Goal: Transaction & Acquisition: Purchase product/service

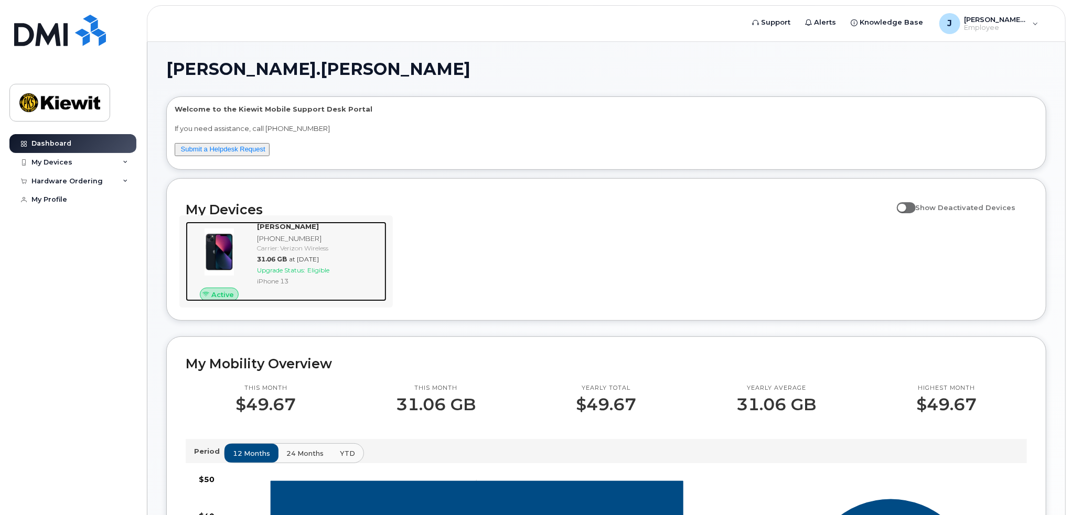
click at [305, 268] on span "Upgrade Status:" at bounding box center [281, 270] width 48 height 8
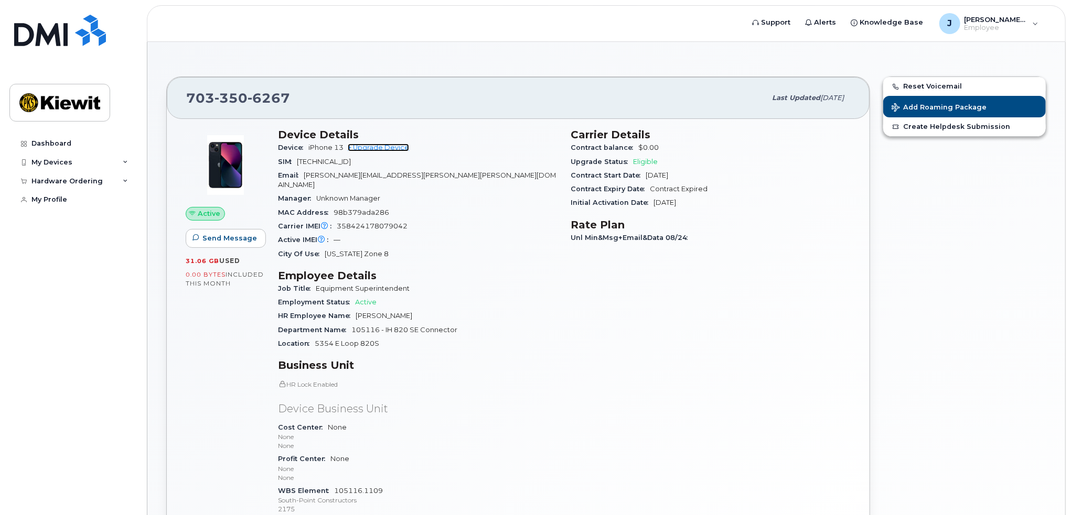
click at [375, 147] on link "+ Upgrade Device" at bounding box center [378, 148] width 61 height 8
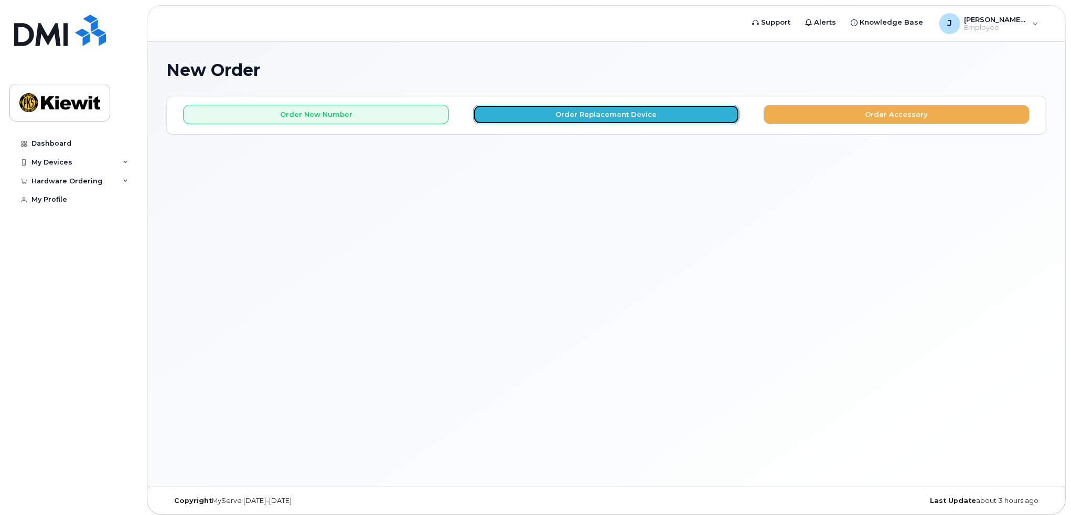
click at [595, 111] on button "Order Replacement Device" at bounding box center [606, 114] width 266 height 19
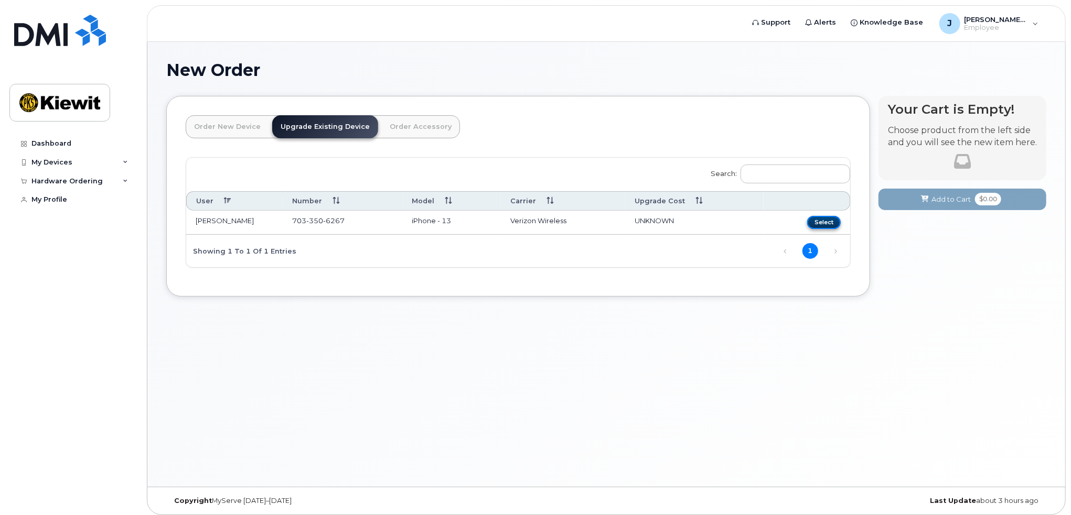
click at [822, 219] on button "Select" at bounding box center [824, 222] width 34 height 13
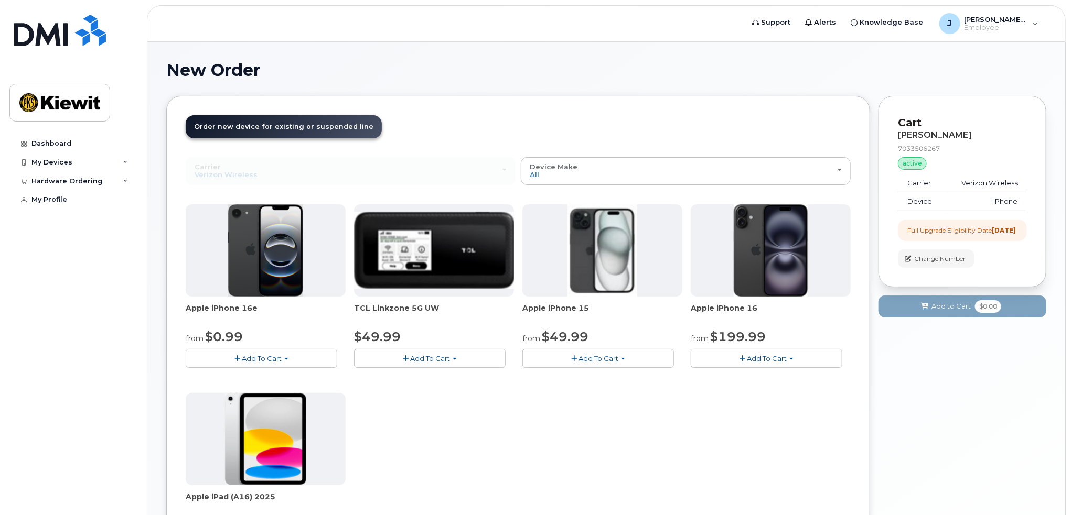
click at [256, 355] on span "Add To Cart" at bounding box center [262, 358] width 40 height 8
click at [244, 375] on link "$0.99 - 2 Year Upgrade (128GB)" at bounding box center [254, 378] width 132 height 13
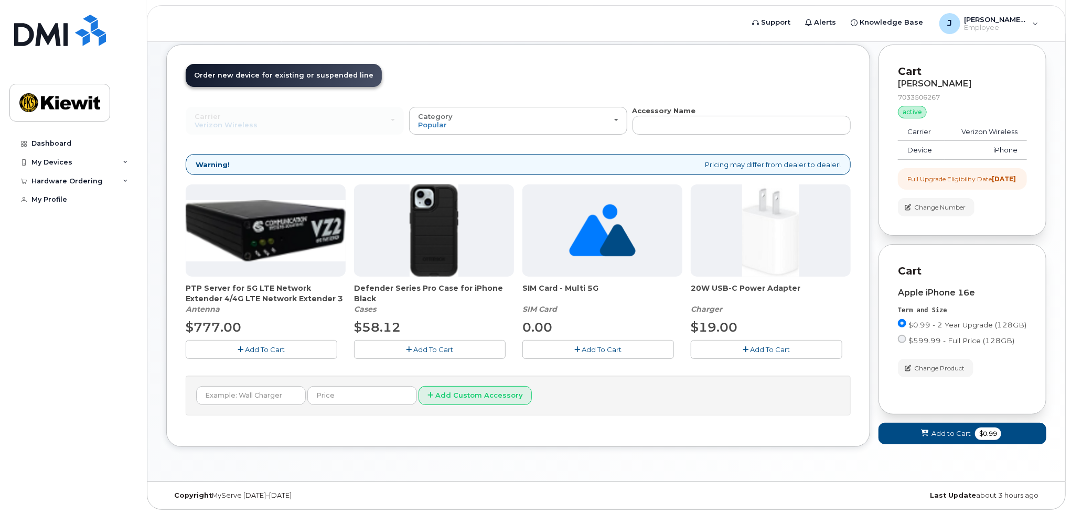
scroll to position [60, 0]
click at [431, 346] on span "Add To Cart" at bounding box center [434, 350] width 40 height 8
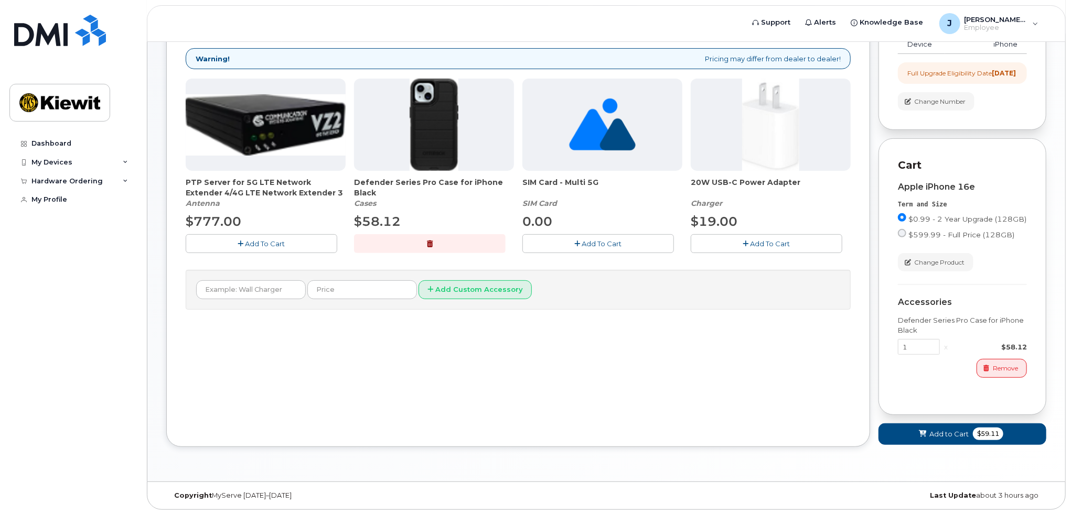
scroll to position [166, 0]
click at [445, 132] on img at bounding box center [433, 125] width 49 height 92
click at [952, 430] on span "Add to Cart" at bounding box center [948, 434] width 39 height 10
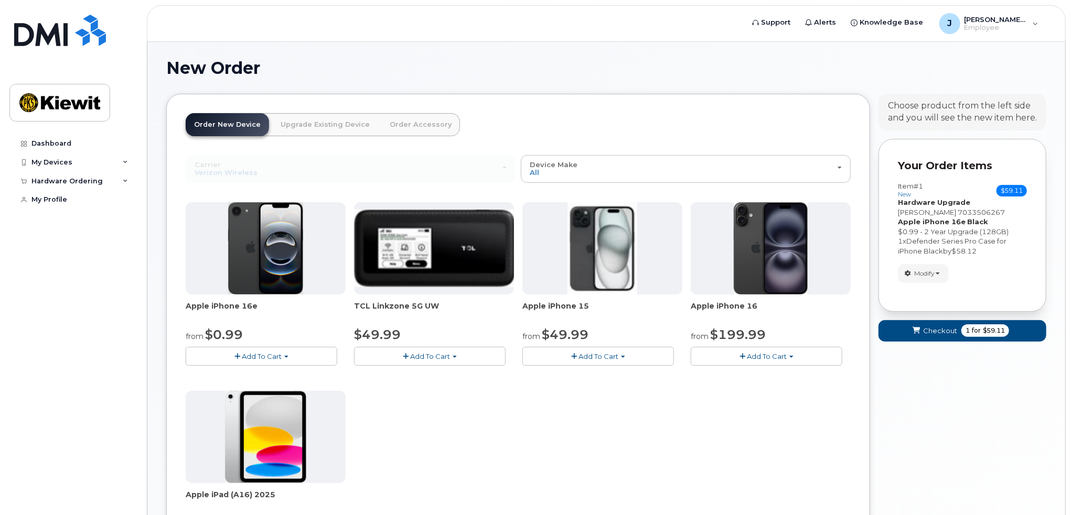
scroll to position [0, 0]
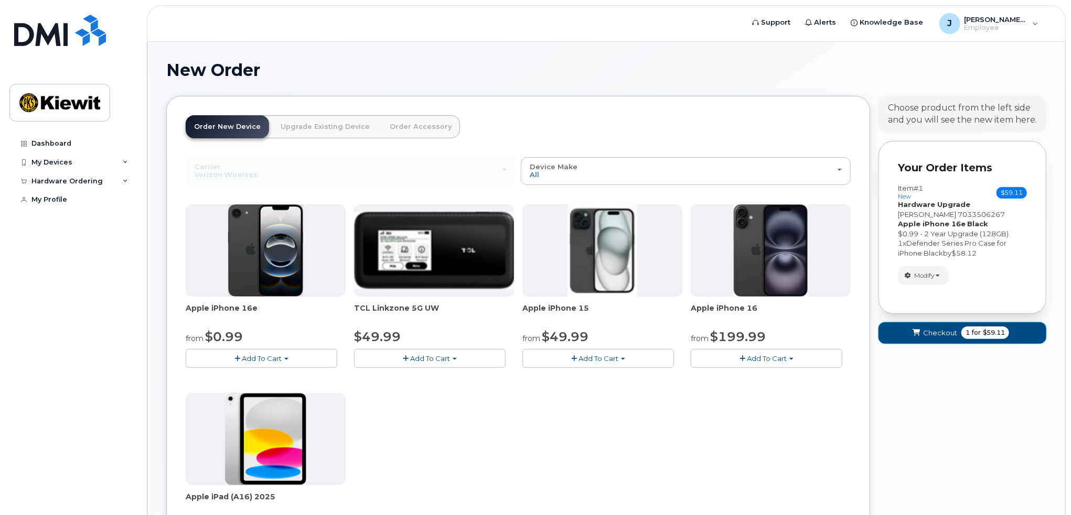
click at [937, 329] on span "Checkout" at bounding box center [940, 333] width 34 height 10
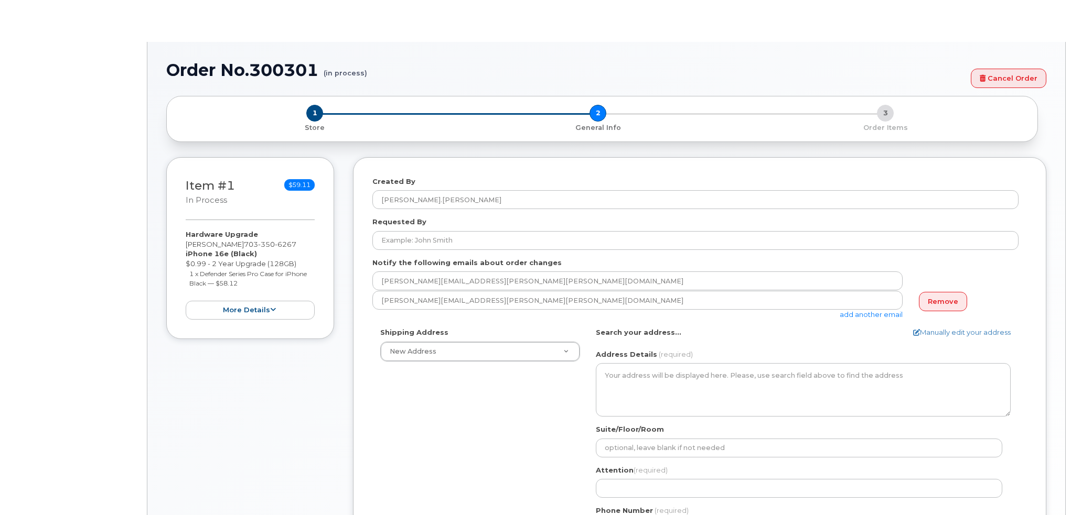
select select
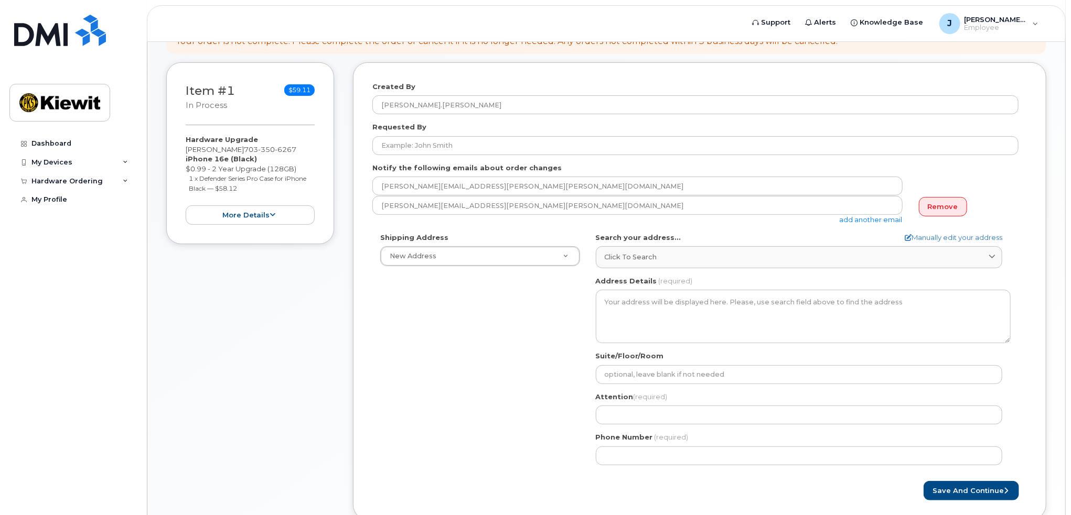
scroll to position [157, 0]
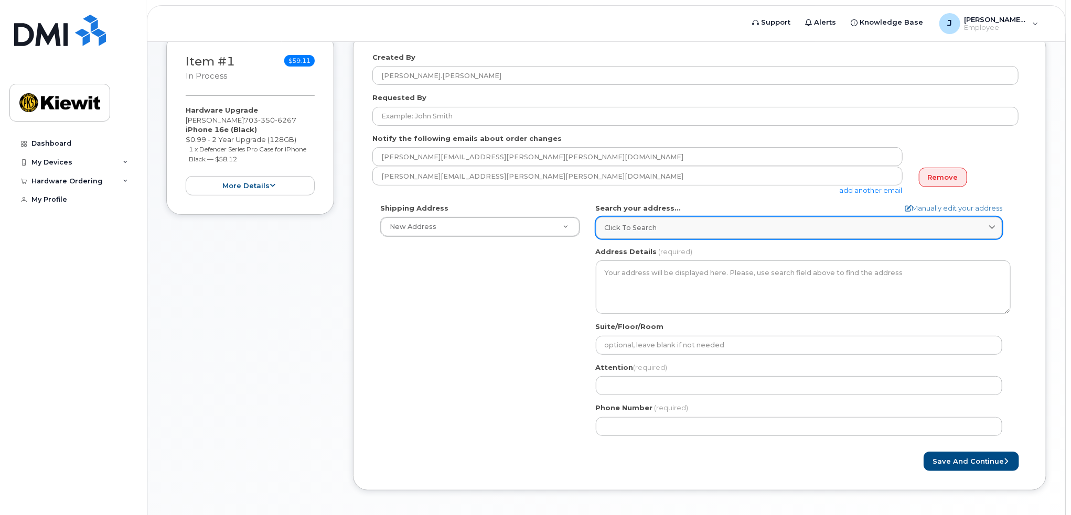
click at [648, 226] on span "Click to search" at bounding box center [631, 228] width 52 height 10
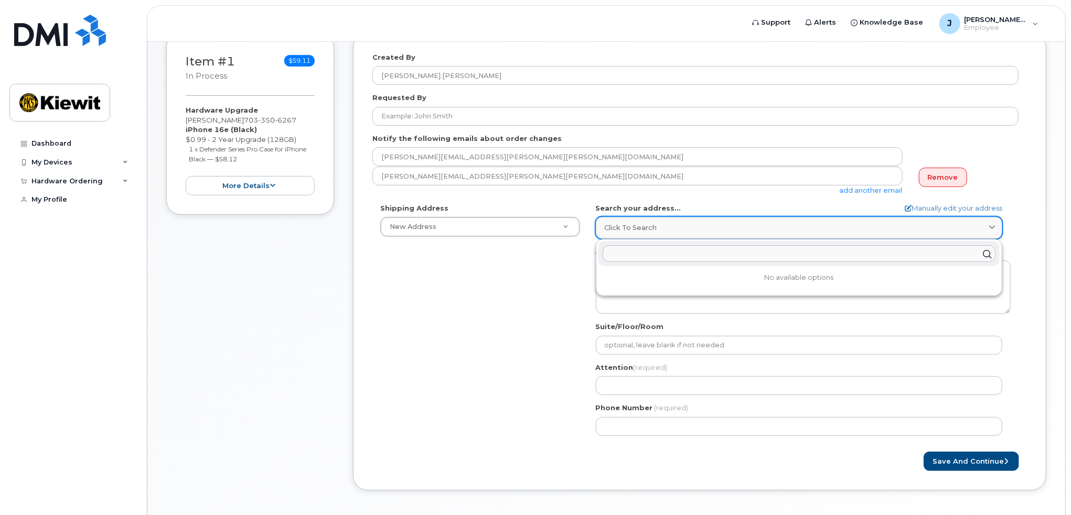
click at [648, 226] on span "Click to search" at bounding box center [631, 228] width 52 height 10
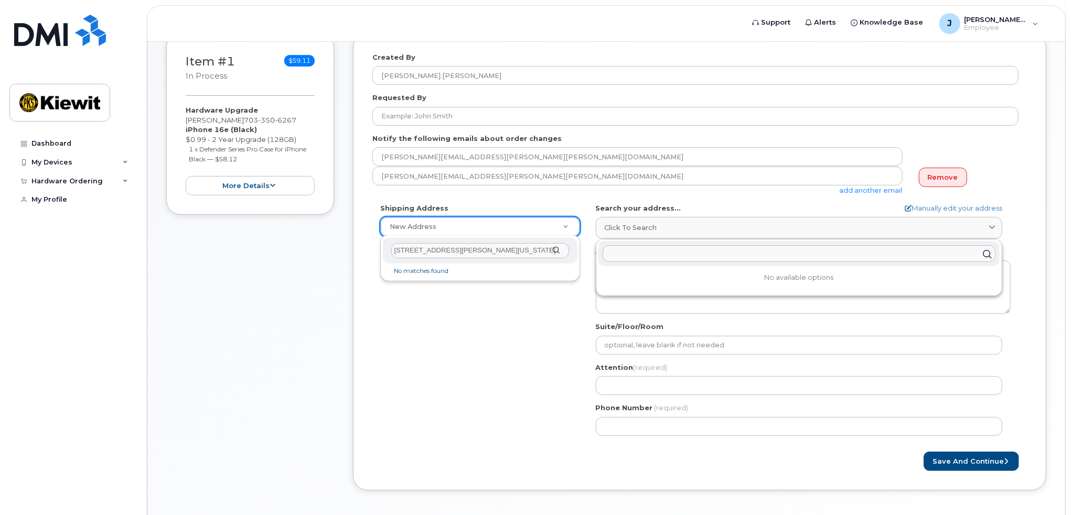
click at [495, 252] on input "189 Clayton Crossing Springtown Texas 76082" at bounding box center [480, 250] width 178 height 15
click at [458, 251] on input "189 Clayton Crossing Springtown Texas 76082" at bounding box center [480, 250] width 178 height 15
click at [497, 252] on input "189 Clayton Crossing, Springtown Texas 76082" at bounding box center [480, 250] width 178 height 15
type input "189 Clayton Crossing, Springtown, Texas 76082"
click at [555, 249] on div "189 Clayton Crossing, Springtown, Texas 76082" at bounding box center [480, 251] width 195 height 26
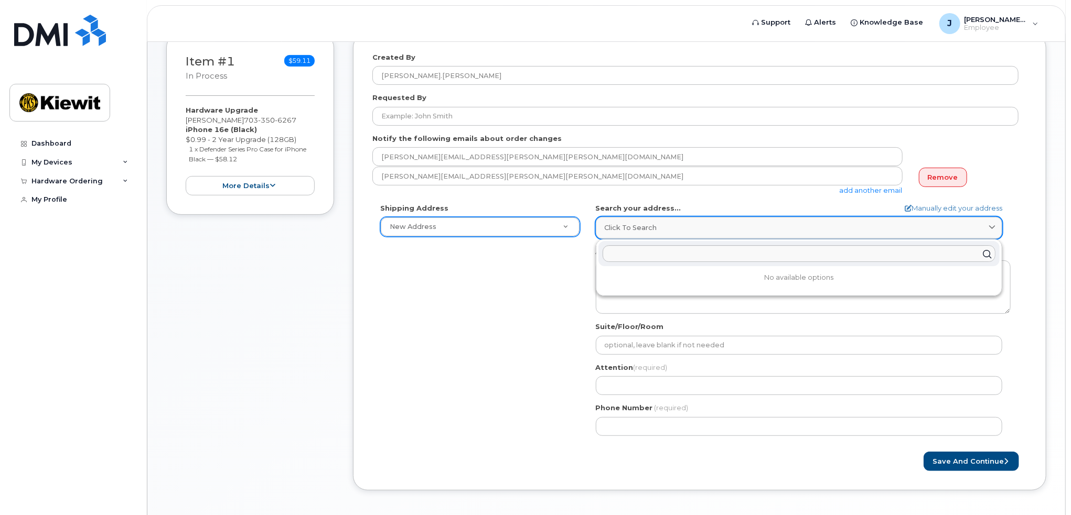
click at [992, 226] on icon at bounding box center [991, 228] width 7 height 7
click at [642, 255] on input "text" at bounding box center [798, 254] width 393 height 17
click at [988, 227] on icon at bounding box center [991, 228] width 7 height 7
click at [986, 251] on icon at bounding box center [986, 253] width 15 height 15
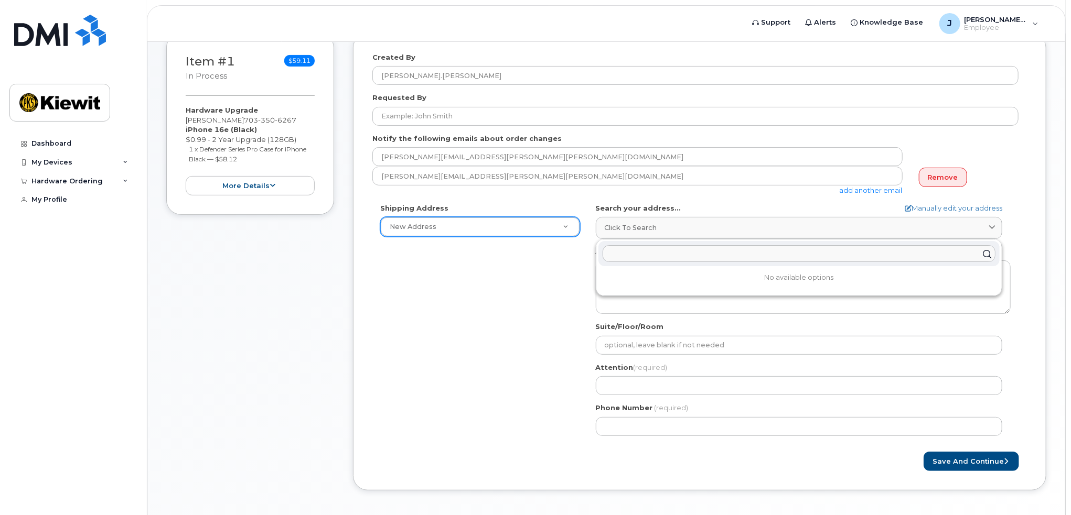
click at [619, 252] on input "text" at bounding box center [798, 254] width 393 height 17
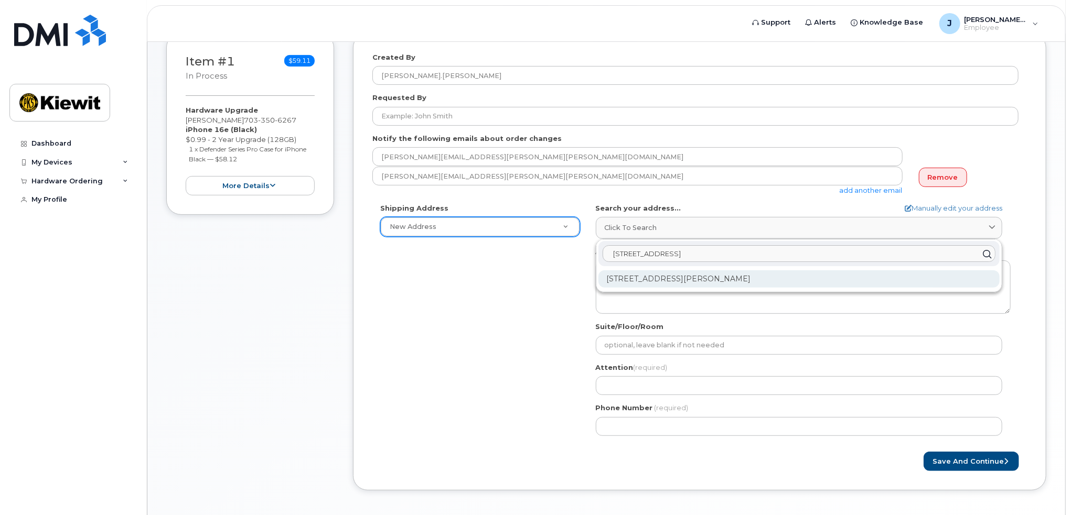
type input "189 Calyton Crossing"
click at [708, 277] on div "189 Clayton Xing Springtown TX 76082-2503" at bounding box center [798, 279] width 401 height 17
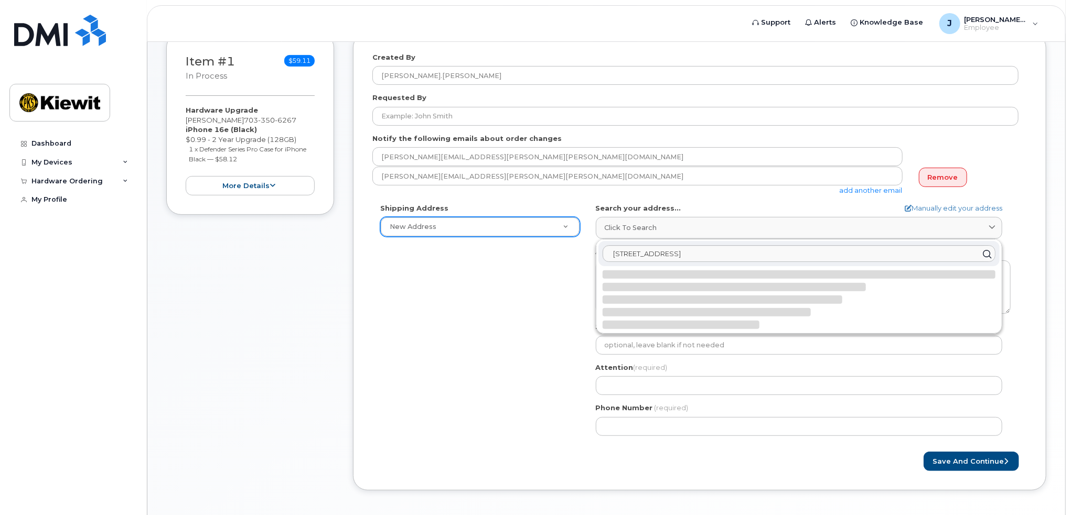
select select
type textarea "189 Clayton Xing SPRINGTOWN TX 76082-2503 UNITED STATES"
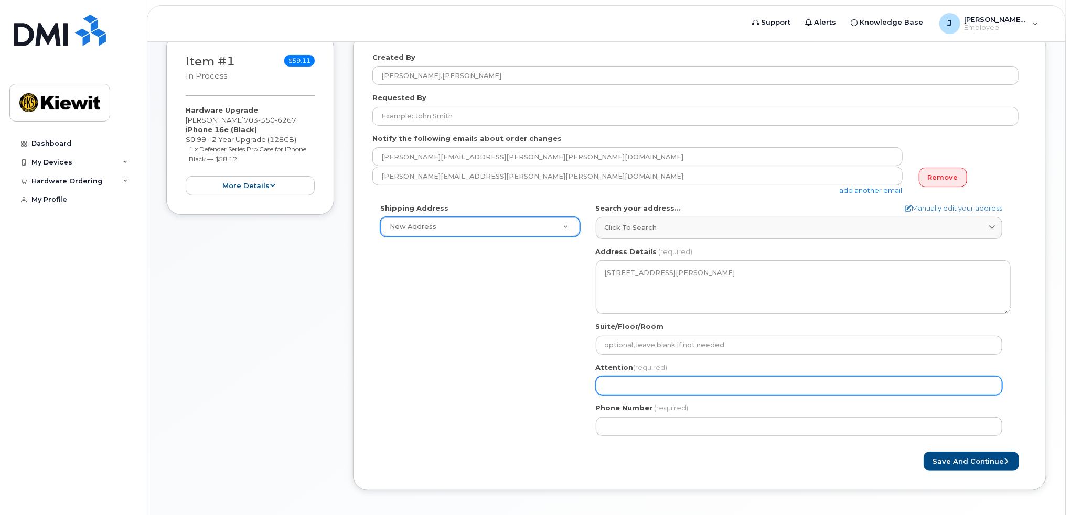
click at [624, 385] on input "Attention (required)" at bounding box center [799, 385] width 406 height 19
select select
type input "j"
select select
type input "ja"
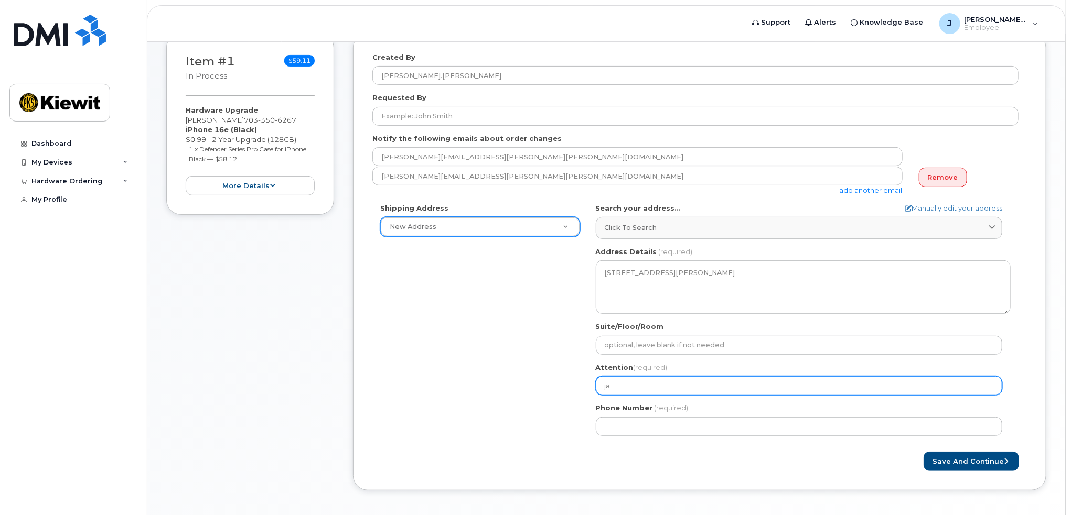
select select
type input "jam"
select select
type input "jame"
select select
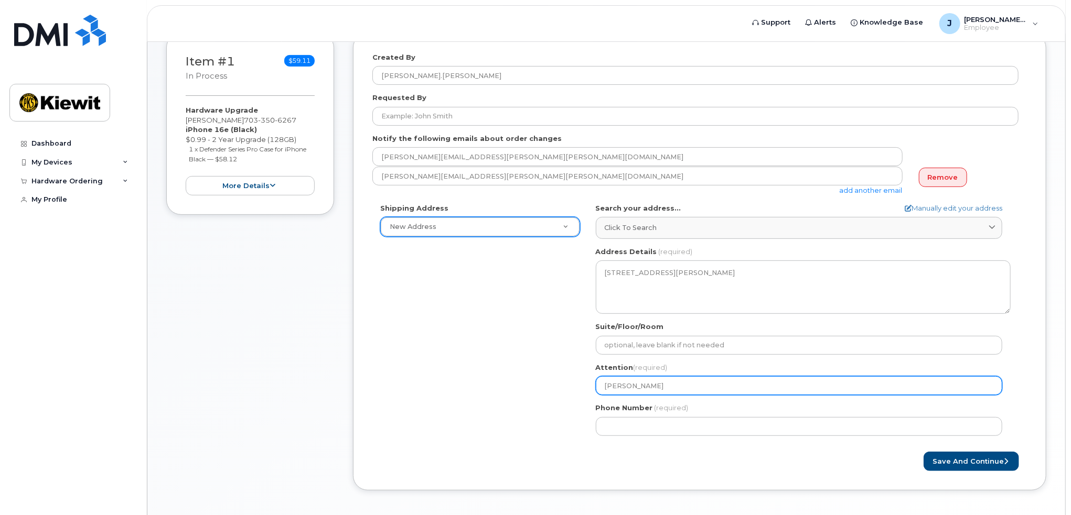
type input "james"
select select
type input "james N"
select select
type input "james"
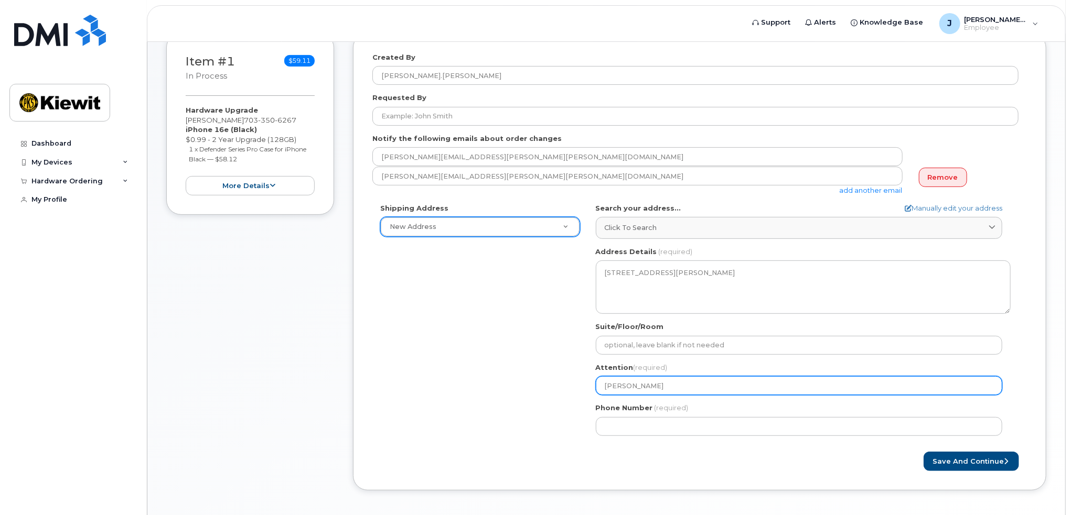
select select
type input "jame"
select select
type input "jam"
select select
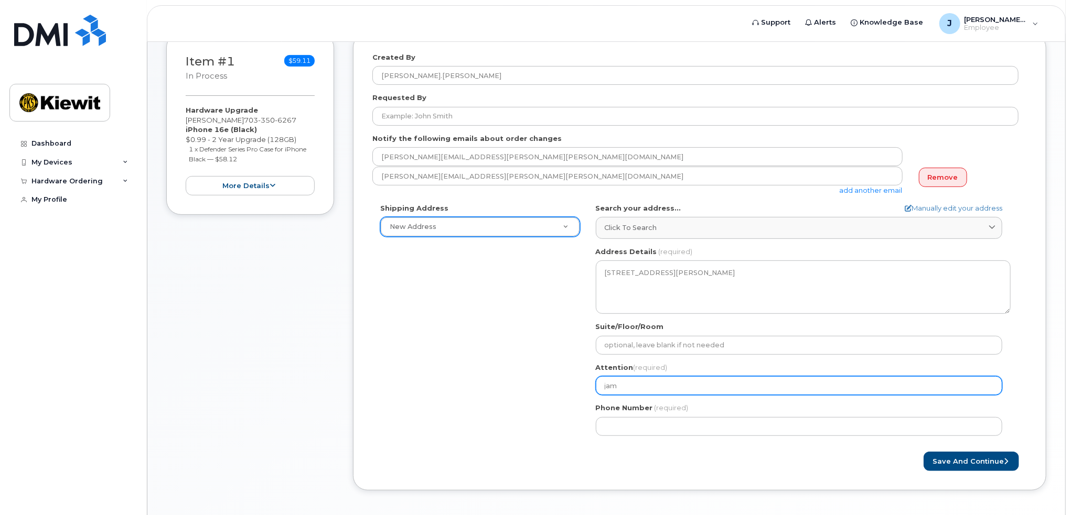
type input "ja"
select select
type input "j"
select select
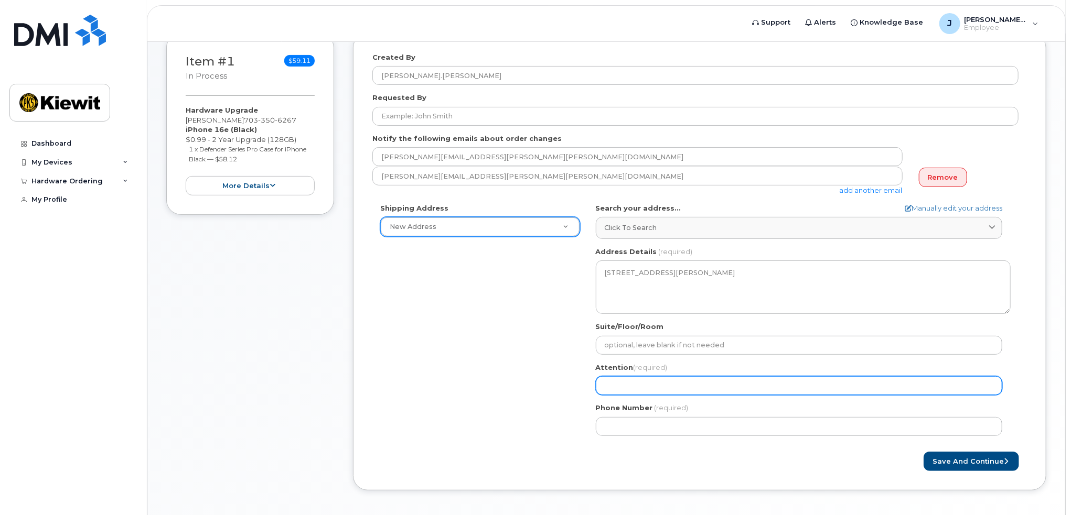
type input "J"
select select
type input "Ja"
select select
type input "Jam"
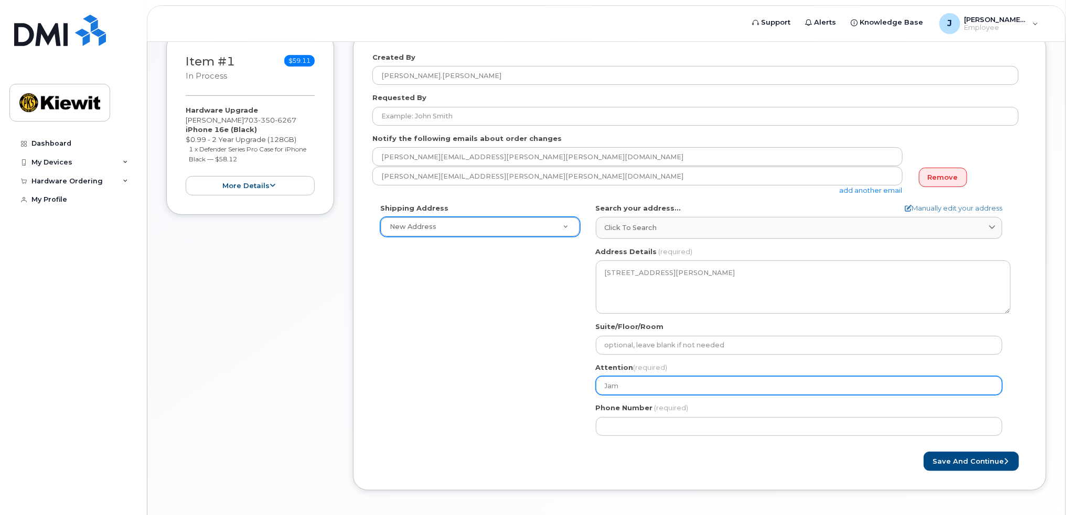
select select
type input "Jame"
select select
type input "James"
select select
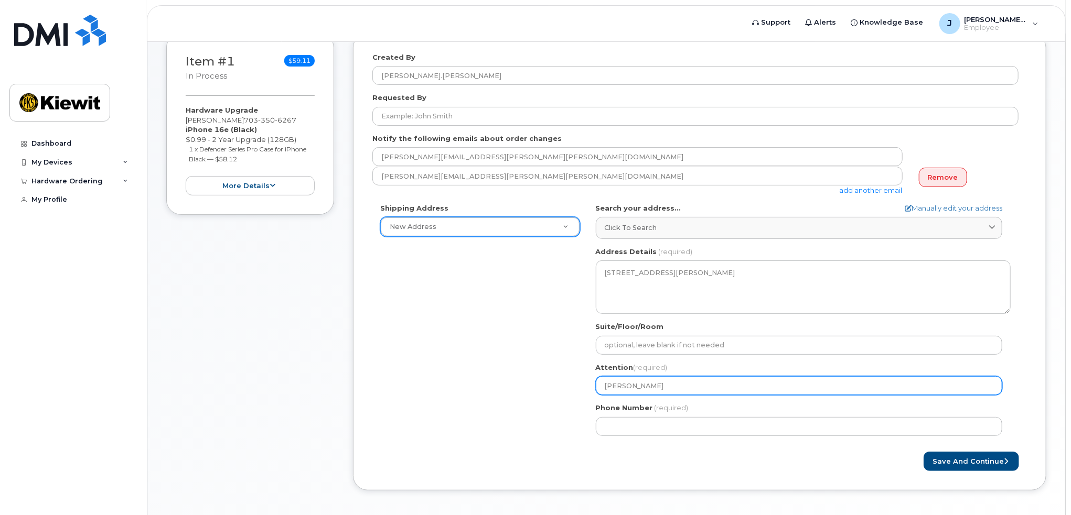
type input "James N"
select select
type input "James Ne"
select select
type input "James Nei"
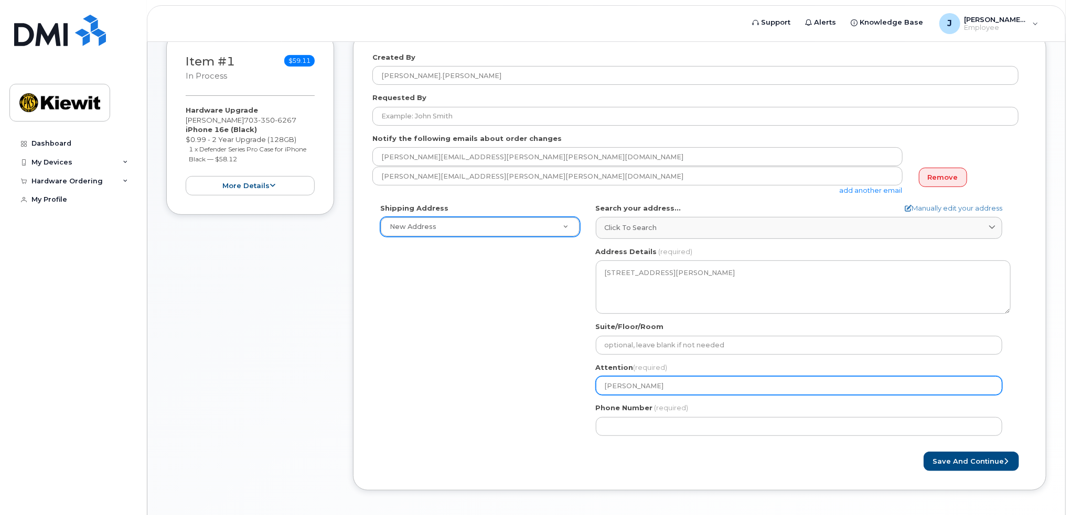
select select
type input "James Neil"
select select
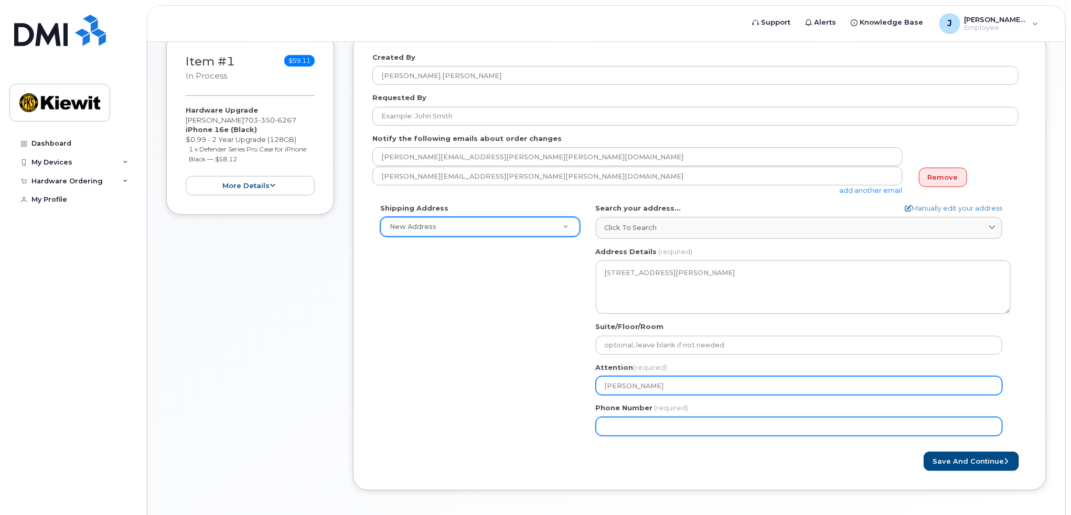
type input "James Neill"
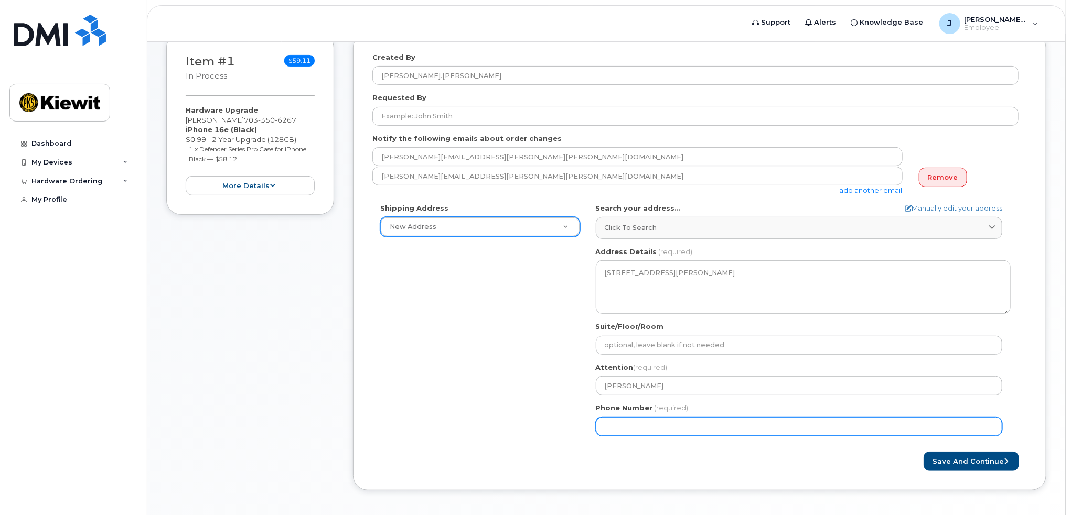
click at [614, 426] on input "Phone Number" at bounding box center [799, 426] width 406 height 19
type input "703350626"
select select
type input "7033506267"
click at [604, 424] on input "7033506267" at bounding box center [799, 426] width 406 height 19
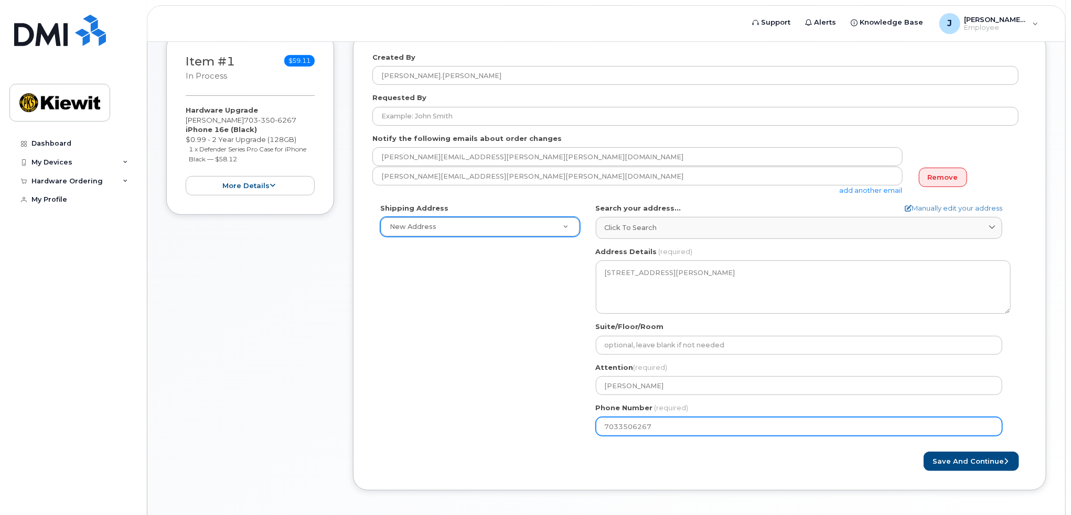
select select
type input "17033506267"
click at [612, 425] on input "Phone Number" at bounding box center [799, 426] width 406 height 19
click at [635, 425] on input "Phone Number" at bounding box center [799, 426] width 406 height 19
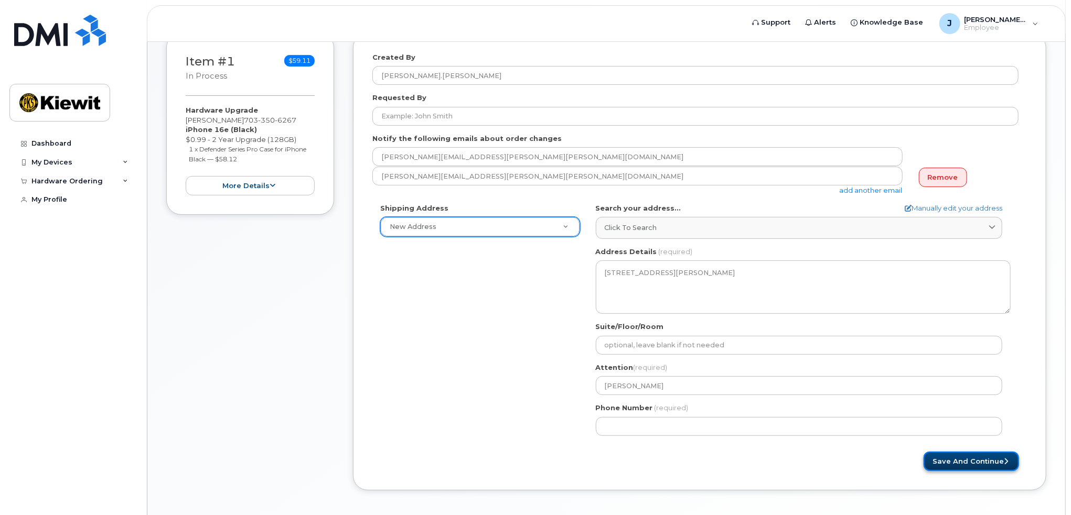
click at [961, 458] on button "Save and Continue" at bounding box center [970, 461] width 95 height 19
click at [758, 447] on form "Created By James.Neill Requested By Notify the following emails about order cha…" at bounding box center [699, 261] width 654 height 419
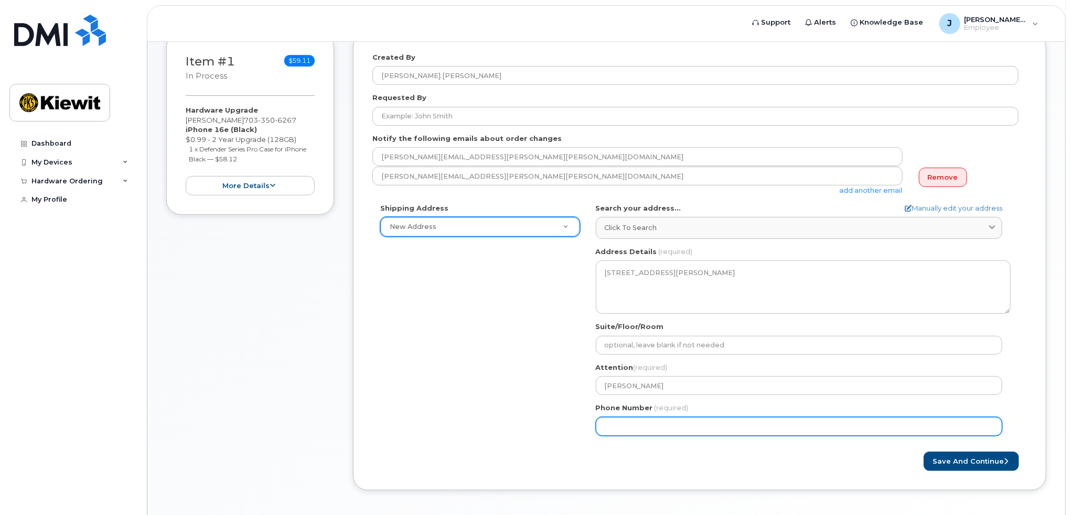
drag, startPoint x: 604, startPoint y: 424, endPoint x: 662, endPoint y: 422, distance: 57.7
click at [606, 424] on input "Phone Number" at bounding box center [799, 426] width 406 height 19
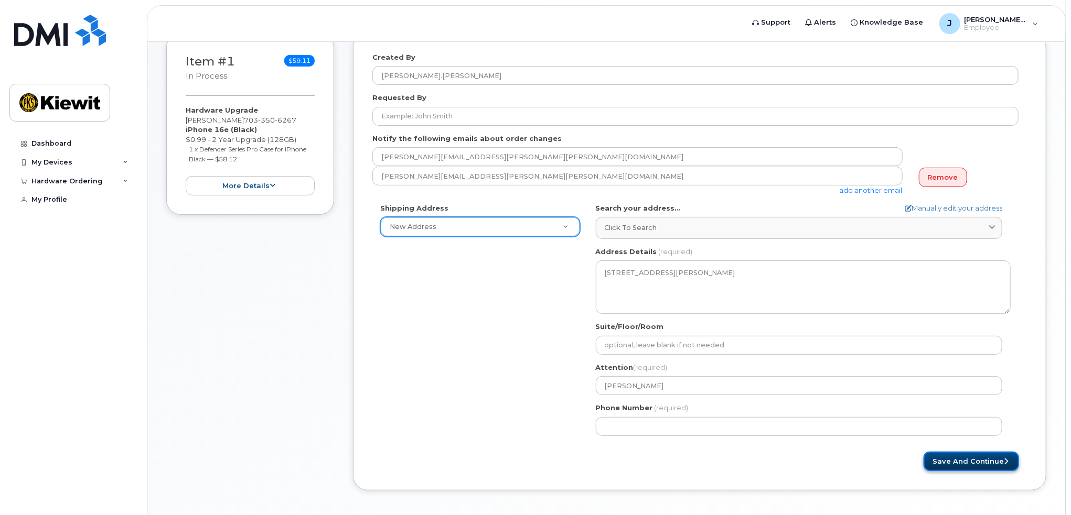
click at [972, 459] on button "Save and Continue" at bounding box center [970, 461] width 95 height 19
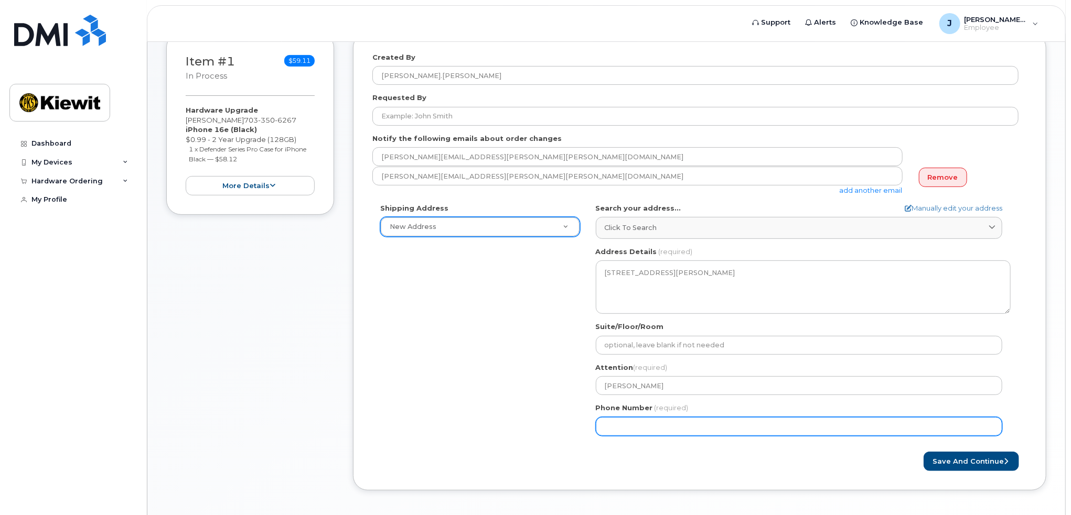
click at [670, 427] on input "Phone Number" at bounding box center [799, 426] width 406 height 19
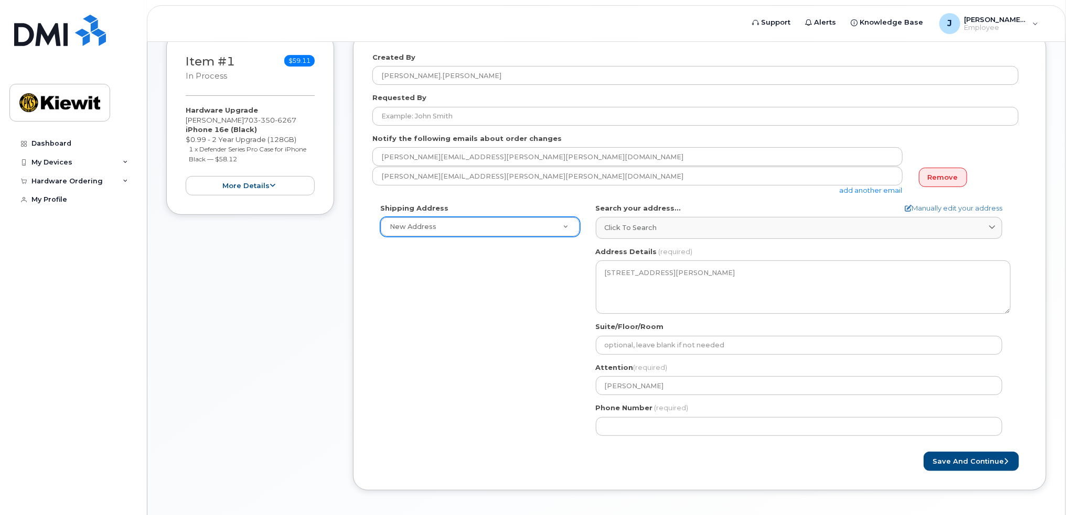
click at [768, 449] on form "Created By James.Neill Requested By Notify the following emails about order cha…" at bounding box center [699, 261] width 654 height 419
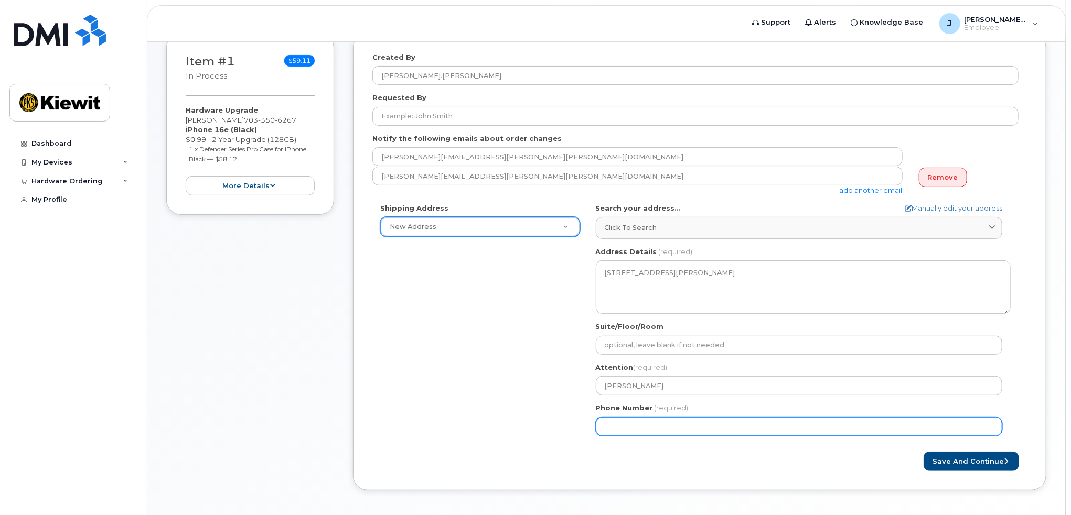
click at [682, 427] on input "Phone Number" at bounding box center [799, 426] width 406 height 19
type input "1"
type input "703350626"
select select
type input "7033506267"
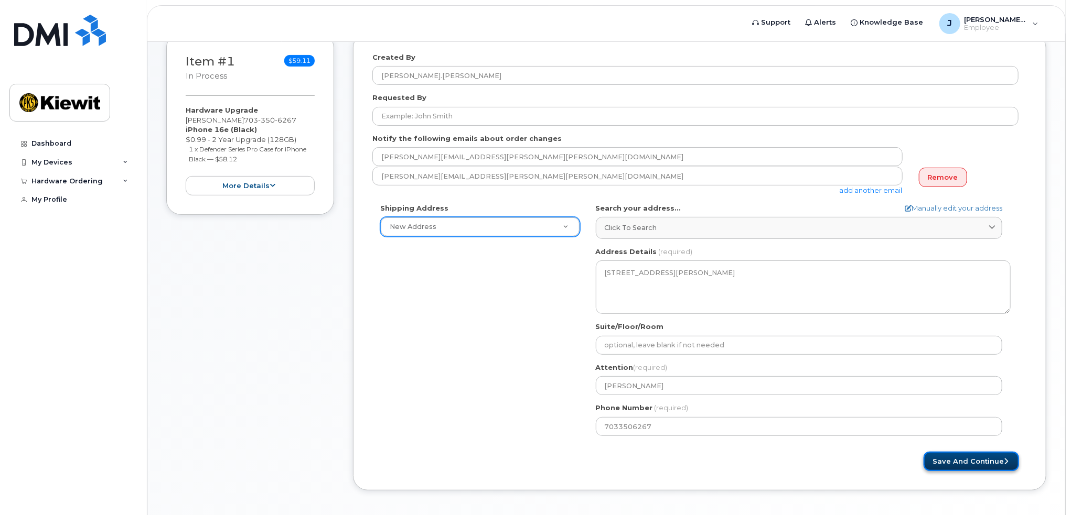
click at [984, 455] on button "Save and Continue" at bounding box center [970, 461] width 95 height 19
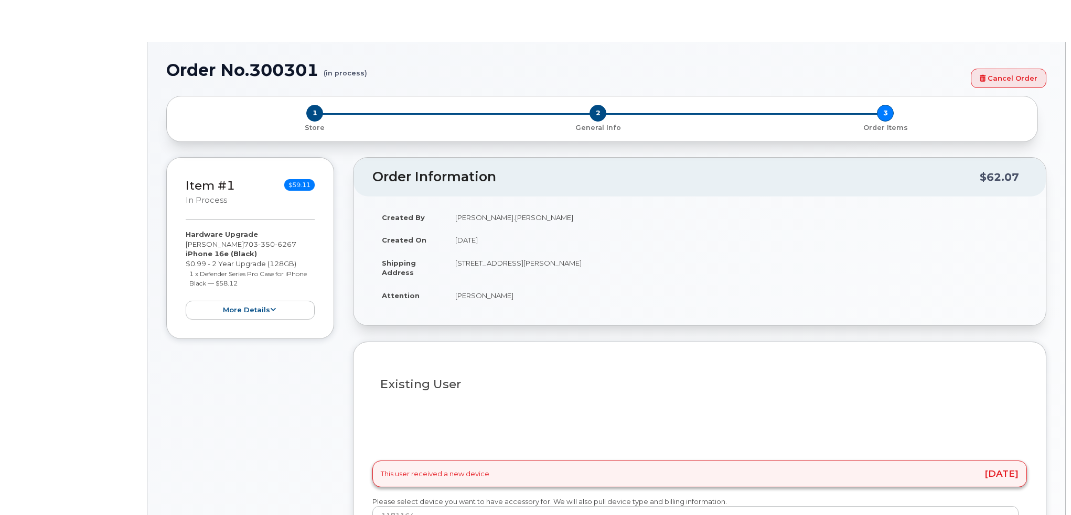
type input "2144972"
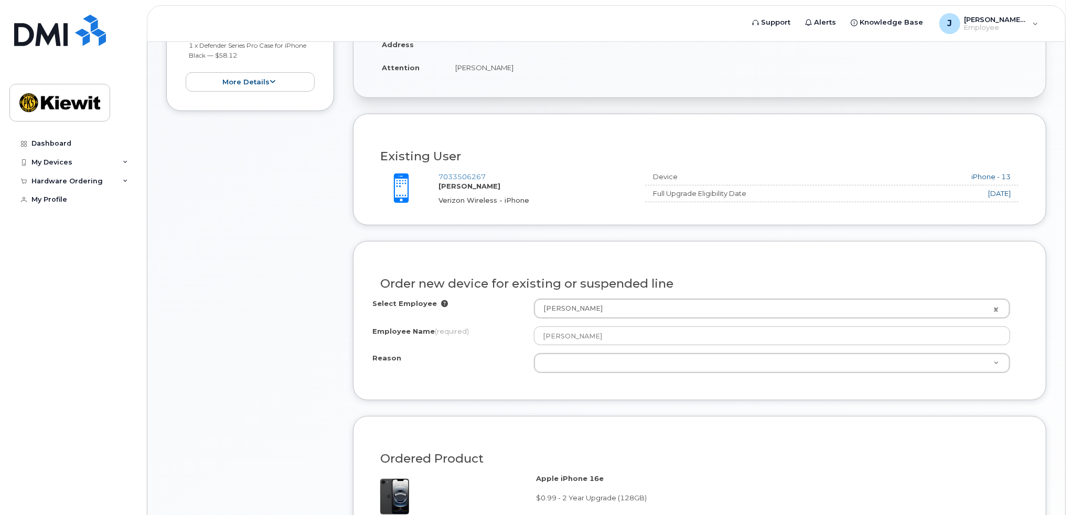
scroll to position [262, 0]
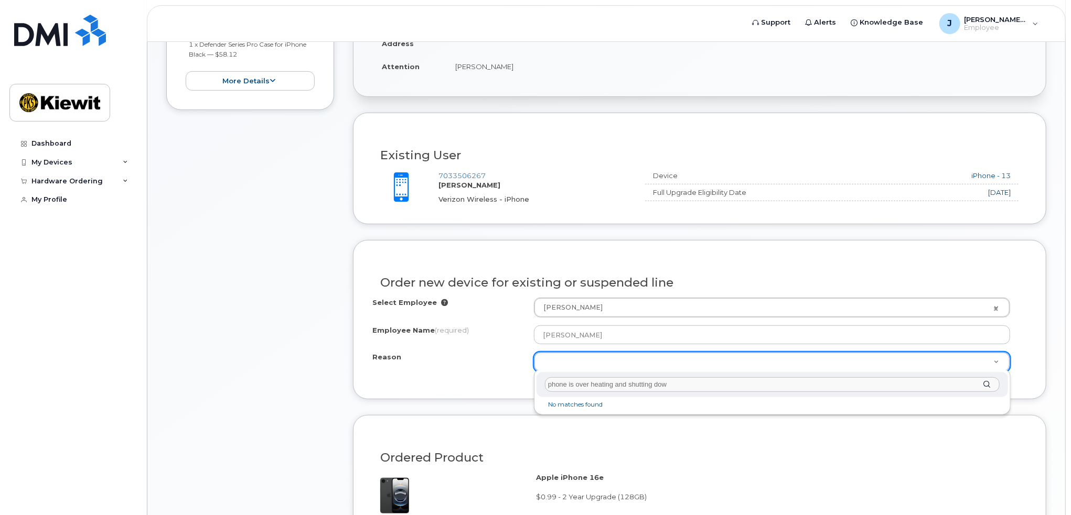
type input "phone is over heating and shutting down"
select select "broken"
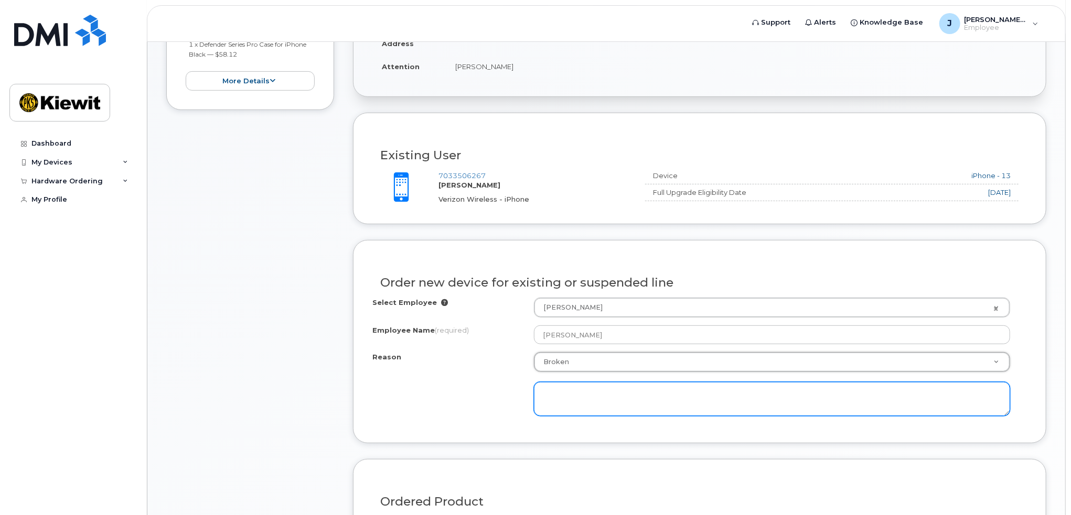
click at [570, 397] on textarea at bounding box center [772, 399] width 476 height 35
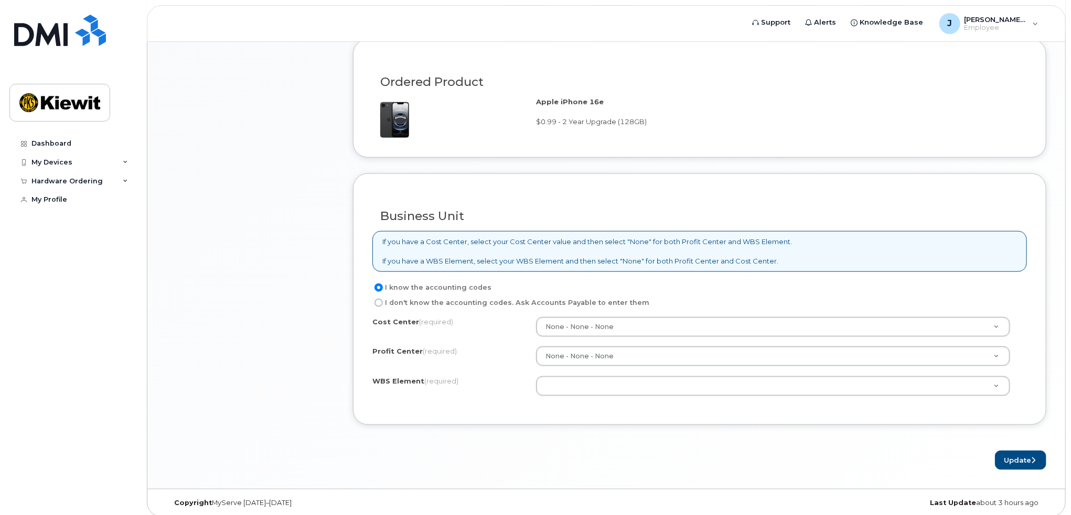
scroll to position [685, 0]
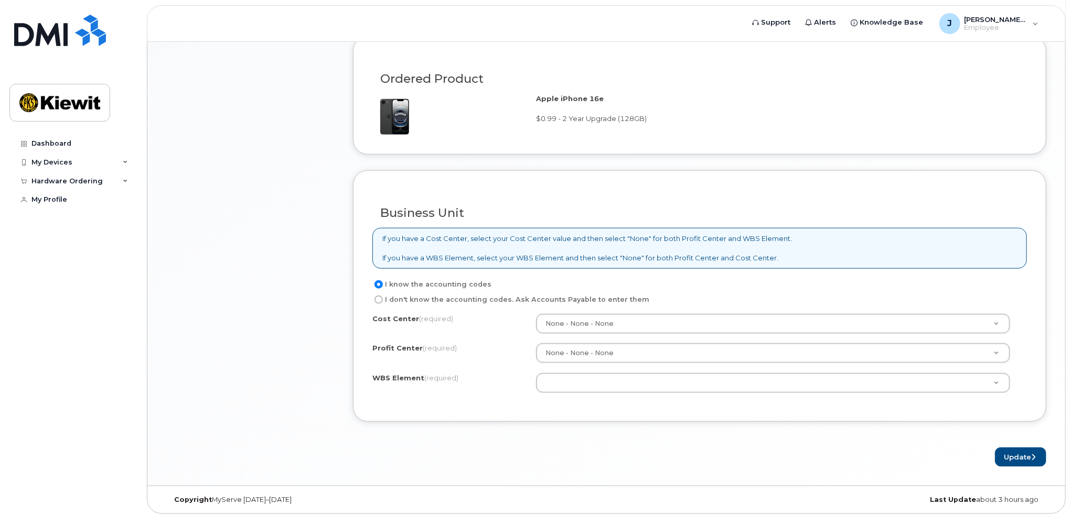
type textarea "phone is over heating and shutting down"
click at [379, 296] on input "I don't know the accounting codes. Ask Accounts Payable to enter them" at bounding box center [378, 300] width 8 height 8
radio input "true"
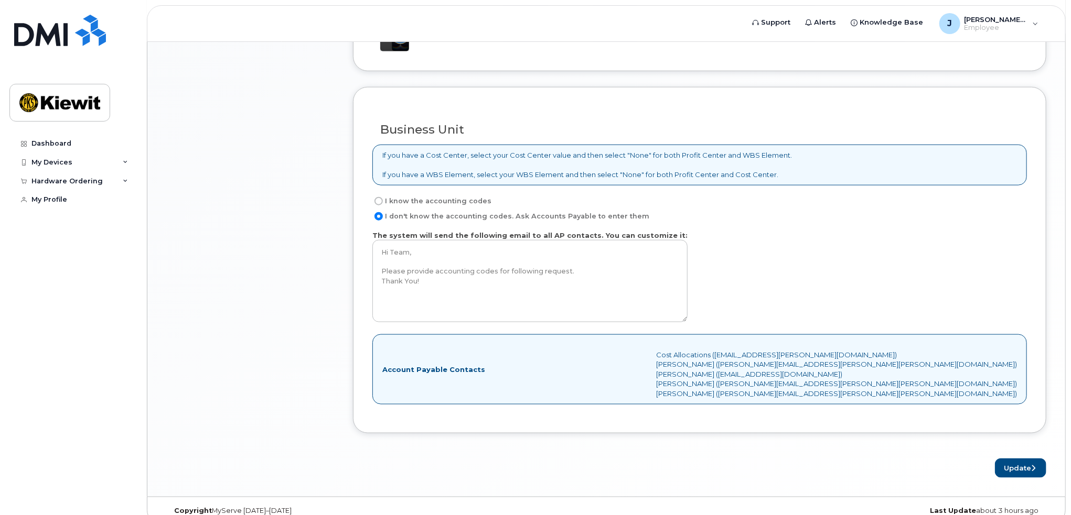
scroll to position [780, 0]
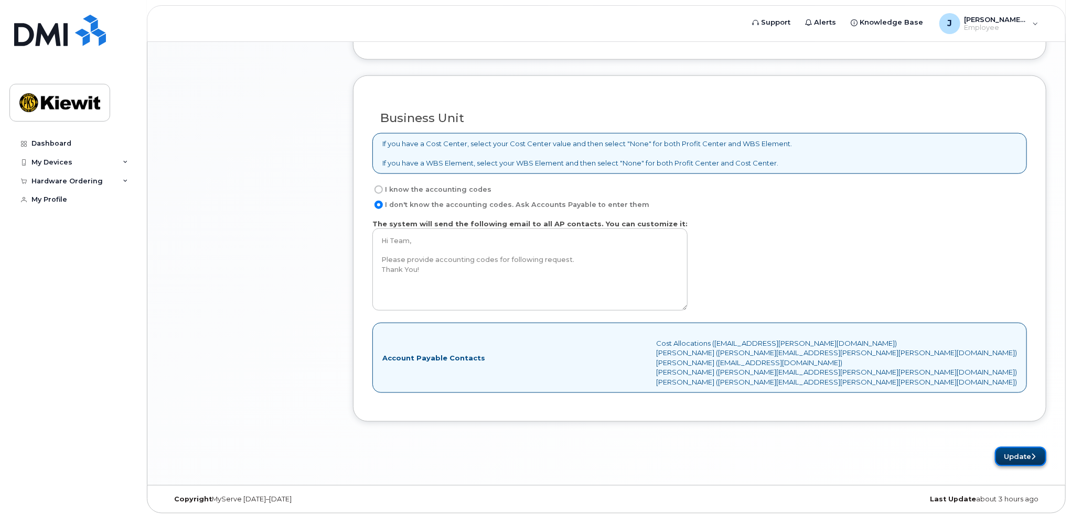
click at [1018, 448] on button "Update" at bounding box center [1020, 456] width 51 height 19
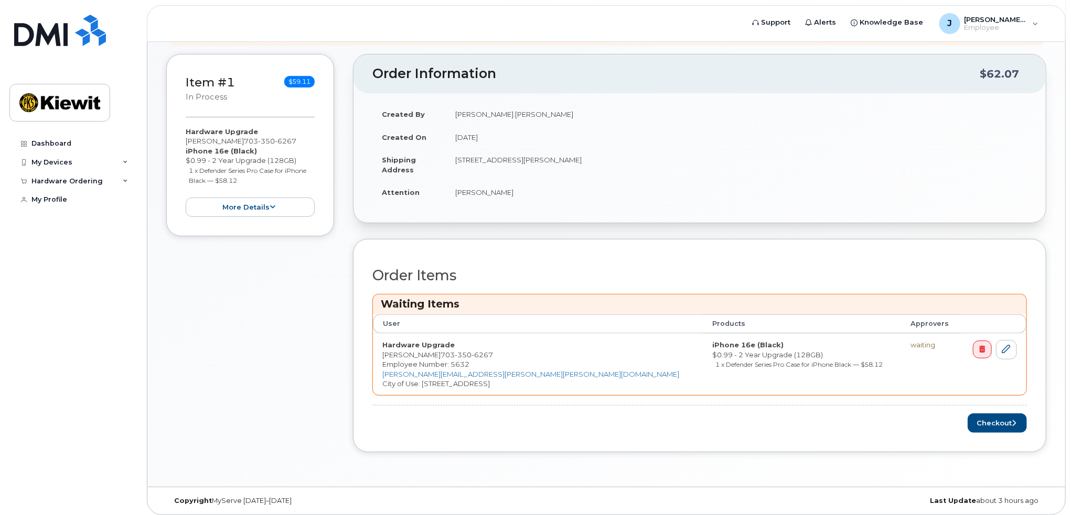
scroll to position [184, 0]
click at [994, 418] on button "Checkout" at bounding box center [996, 420] width 59 height 19
